Goal: Navigation & Orientation: Find specific page/section

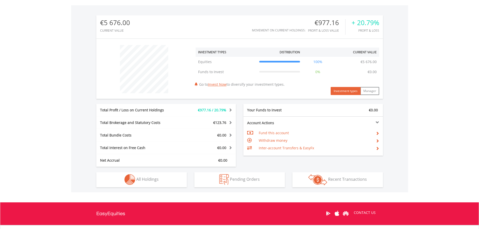
scroll to position [151, 0]
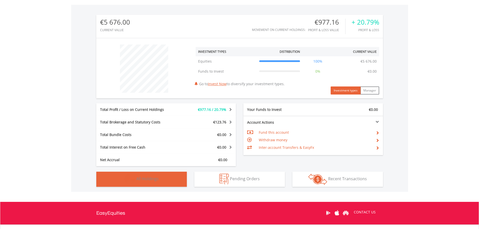
click at [156, 177] on span "All Holdings" at bounding box center [147, 179] width 22 height 6
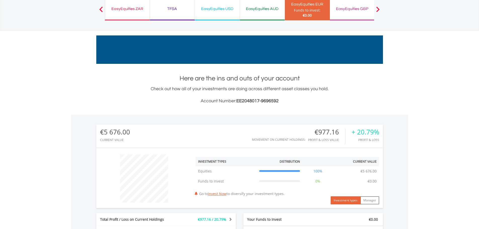
scroll to position [1, 0]
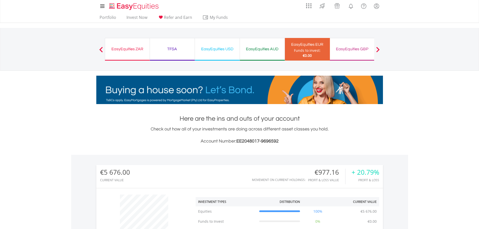
click at [351, 46] on div "EasyEquities GBP" at bounding box center [352, 48] width 39 height 7
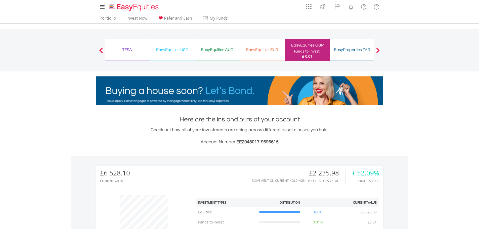
scroll to position [48, 95]
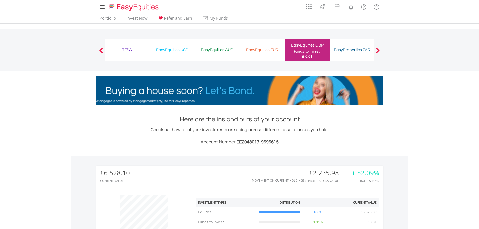
click at [165, 48] on div "EasyEquities USD" at bounding box center [172, 49] width 39 height 7
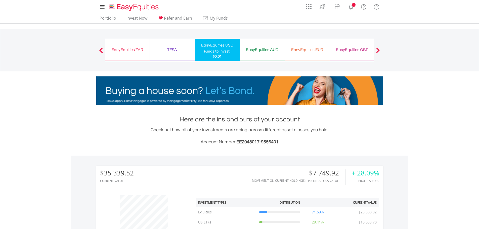
scroll to position [48, 95]
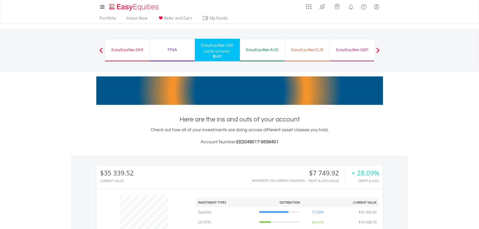
click at [113, 48] on div "EasyEquities ZAR" at bounding box center [127, 49] width 38 height 7
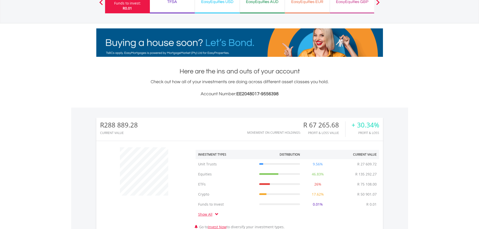
scroll to position [176, 0]
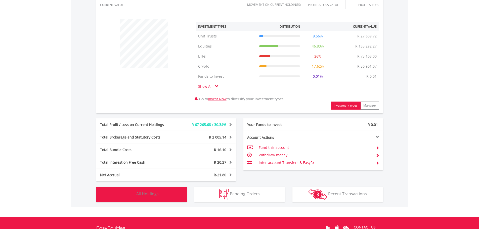
click at [156, 195] on span "All Holdings" at bounding box center [147, 194] width 22 height 6
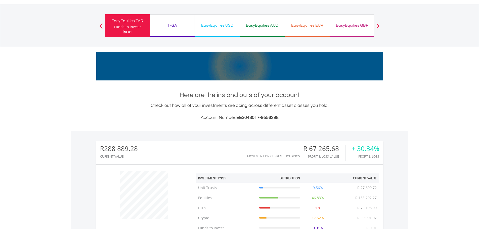
scroll to position [0, 0]
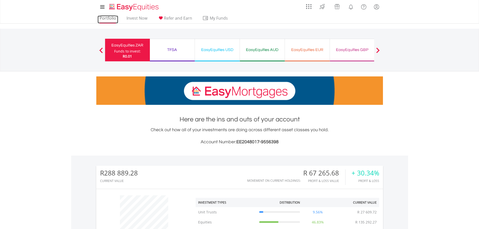
click at [104, 17] on link "Portfolio" at bounding box center [107, 20] width 21 height 8
